Goal: Information Seeking & Learning: Find contact information

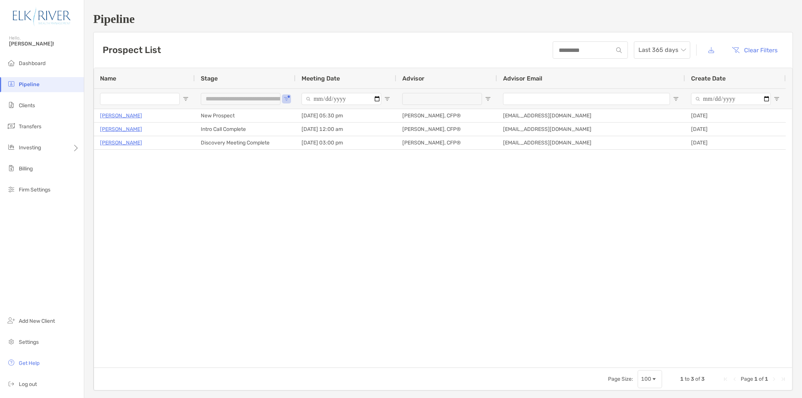
click at [40, 81] on li "Pipeline" at bounding box center [42, 84] width 84 height 15
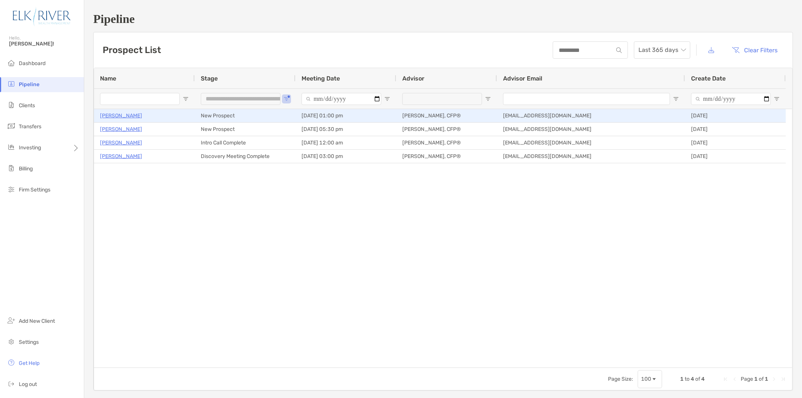
click at [118, 116] on p "[PERSON_NAME]" at bounding box center [121, 115] width 42 height 9
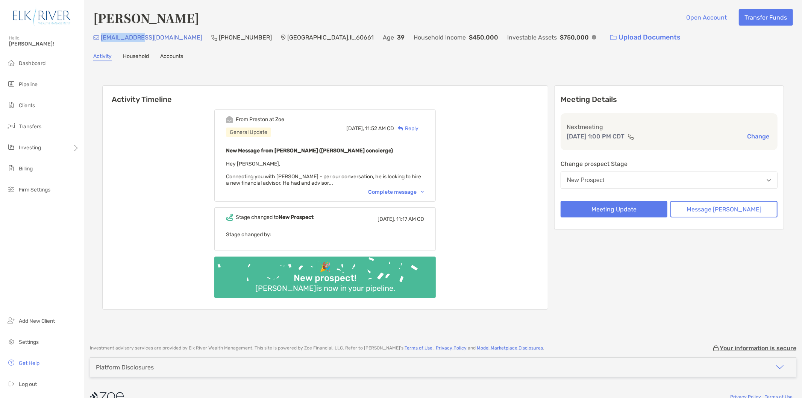
drag, startPoint x: 138, startPoint y: 36, endPoint x: 102, endPoint y: 35, distance: 36.5
click at [102, 35] on p "jtyow1@gmail.com" at bounding box center [152, 37] width 102 height 9
click at [241, 70] on div "Activity Timeline From Preston at Zoe General Update Today, 11:52 AM CD Reply N…" at bounding box center [443, 198] width 700 height 259
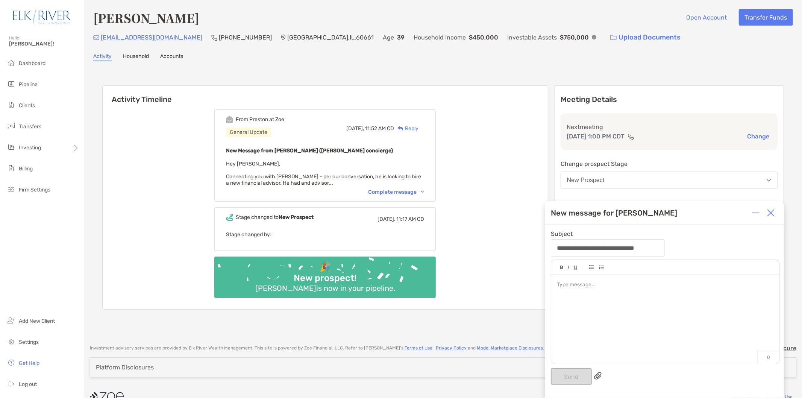
click at [770, 212] on img at bounding box center [771, 213] width 8 height 8
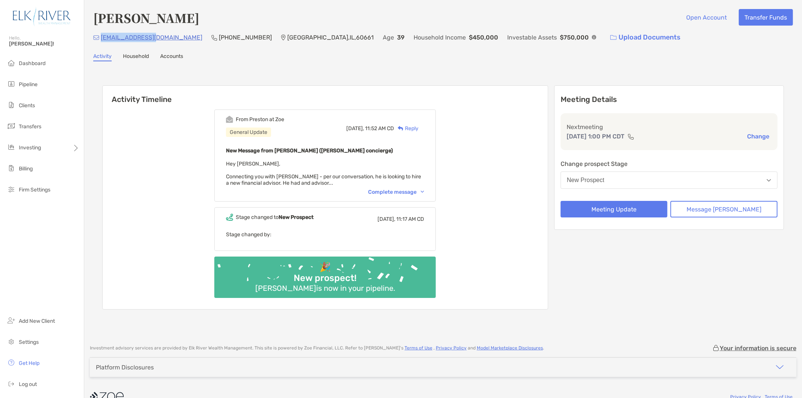
drag, startPoint x: 155, startPoint y: 36, endPoint x: 100, endPoint y: 35, distance: 55.3
click at [100, 35] on div "jtyow1@gmail.com (704) 467-1934 Chicago , IL , 60661 Age 39 Household Income $4…" at bounding box center [443, 37] width 700 height 16
copy p "jtyow1@gmail.com"
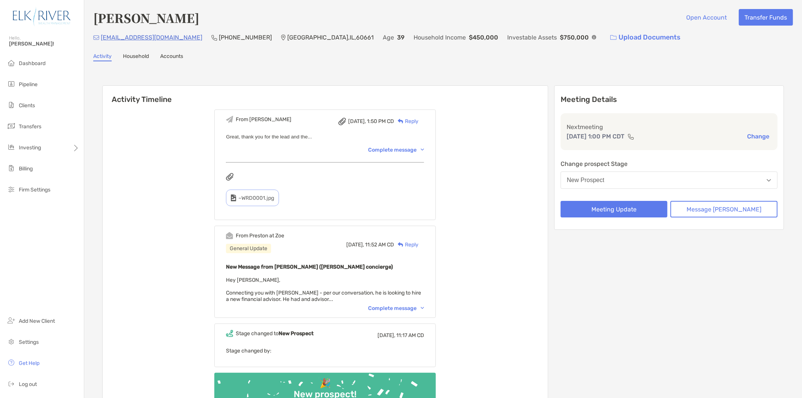
click at [267, 75] on div "Activity Timeline From Corey Today, 1:50 PM CD Reply Great, thank you for the l…" at bounding box center [443, 256] width 700 height 375
